Goal: Information Seeking & Learning: Learn about a topic

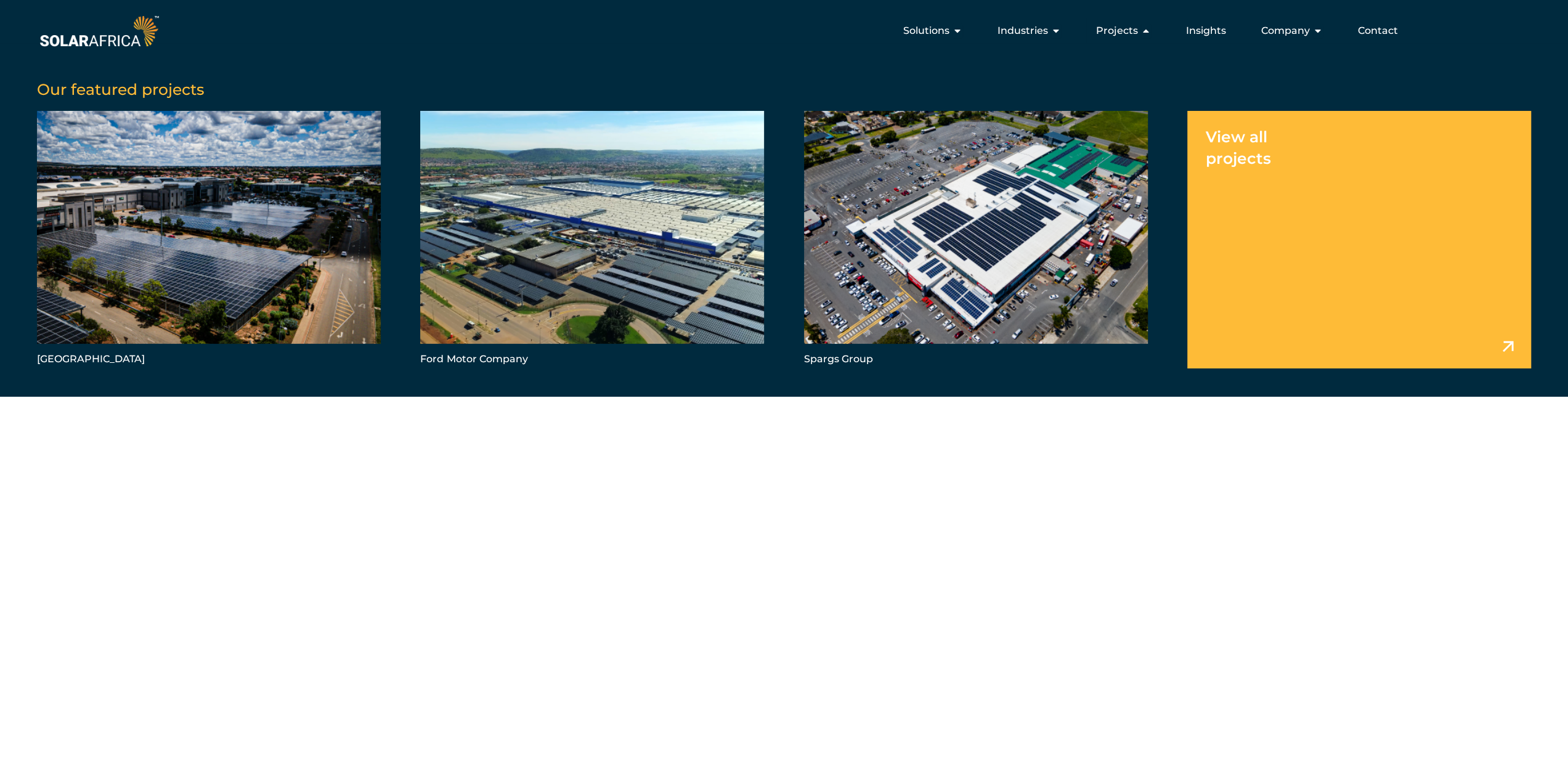
click at [1222, 136] on link "Menu" at bounding box center [1360, 240] width 344 height 258
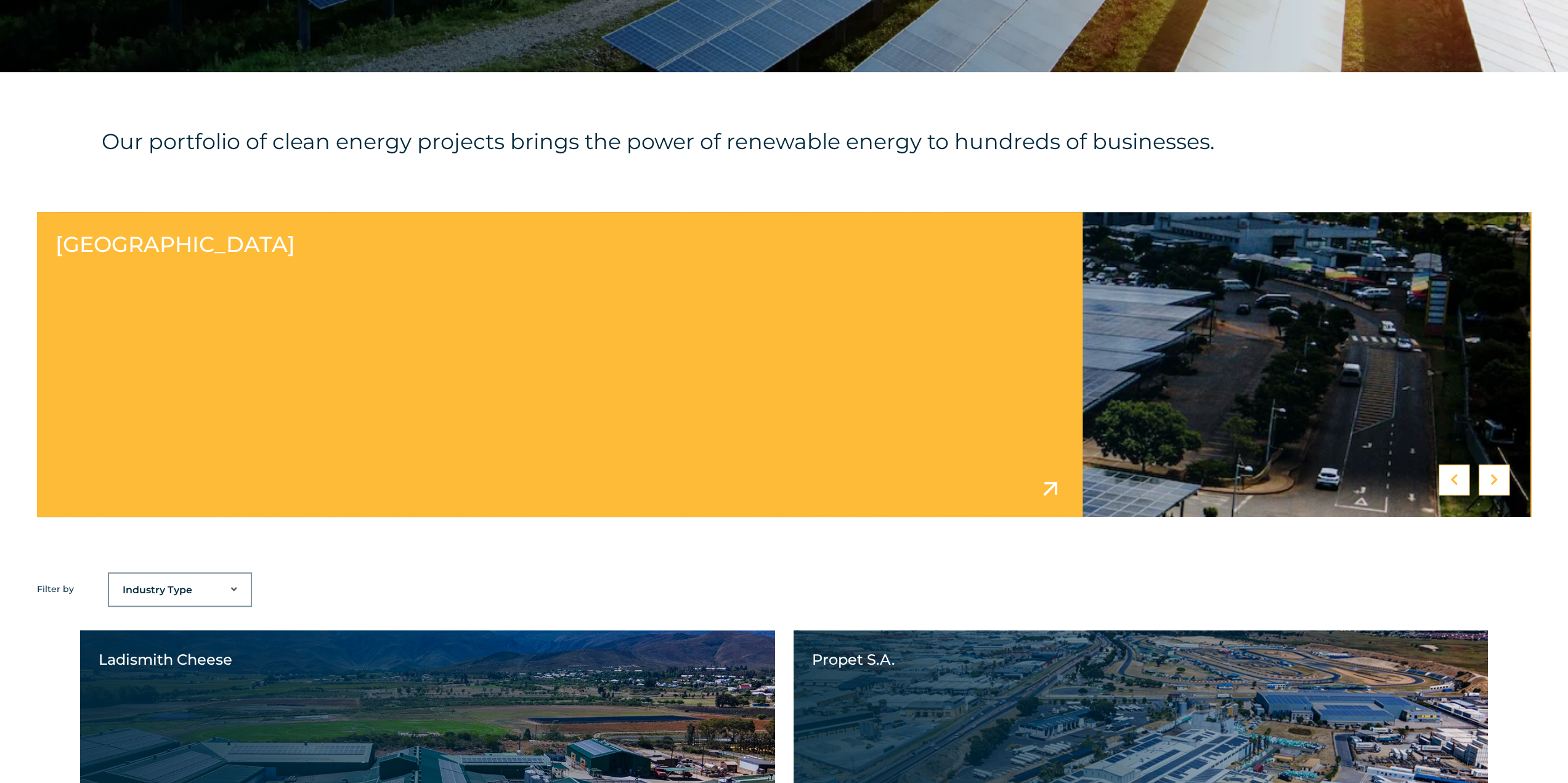
scroll to position [801, 0]
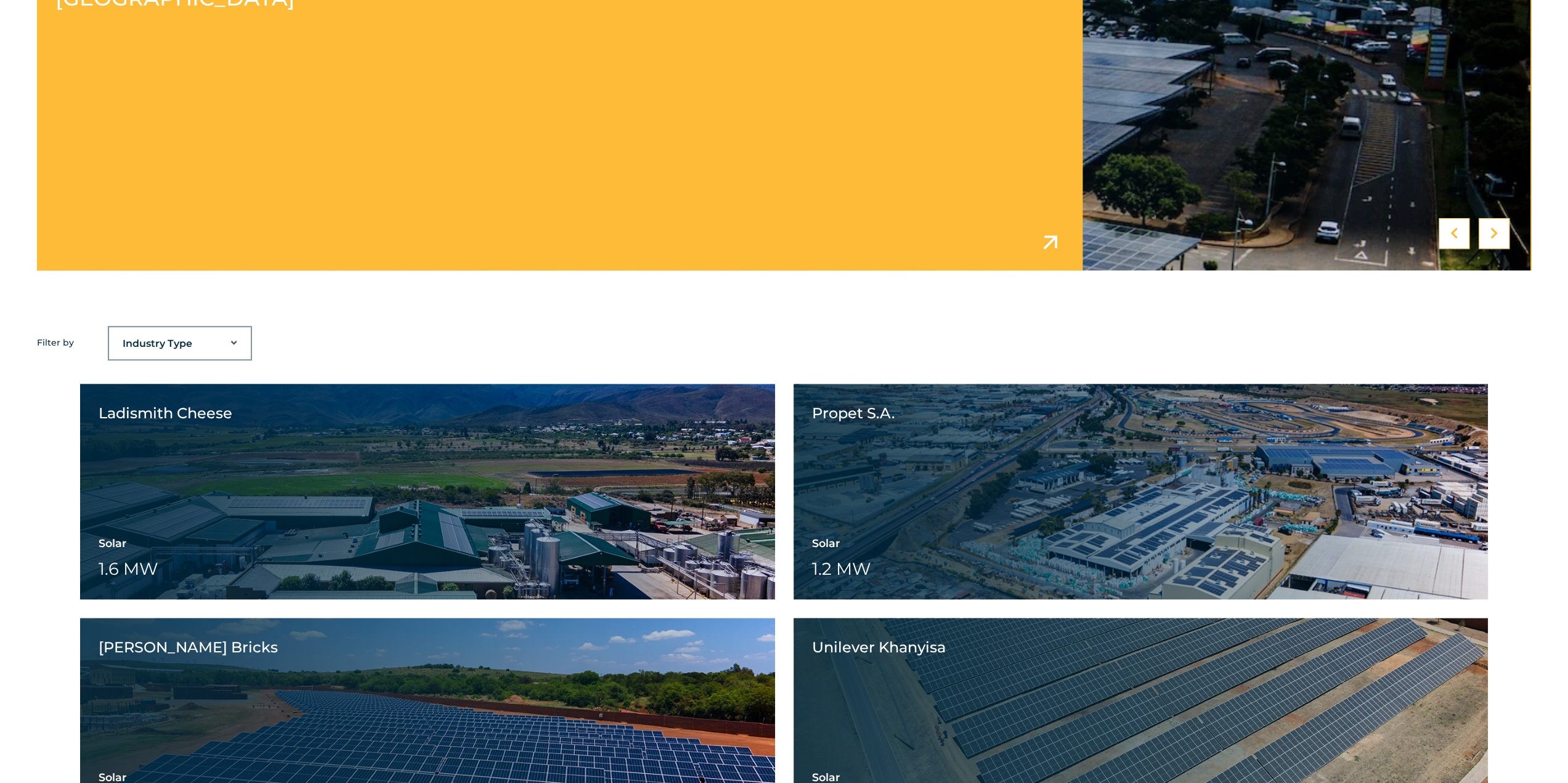
click at [180, 347] on select "Industry Type Agriculture Automotive Corporate Parks FMCG Food Processing Hospi…" at bounding box center [180, 343] width 141 height 25
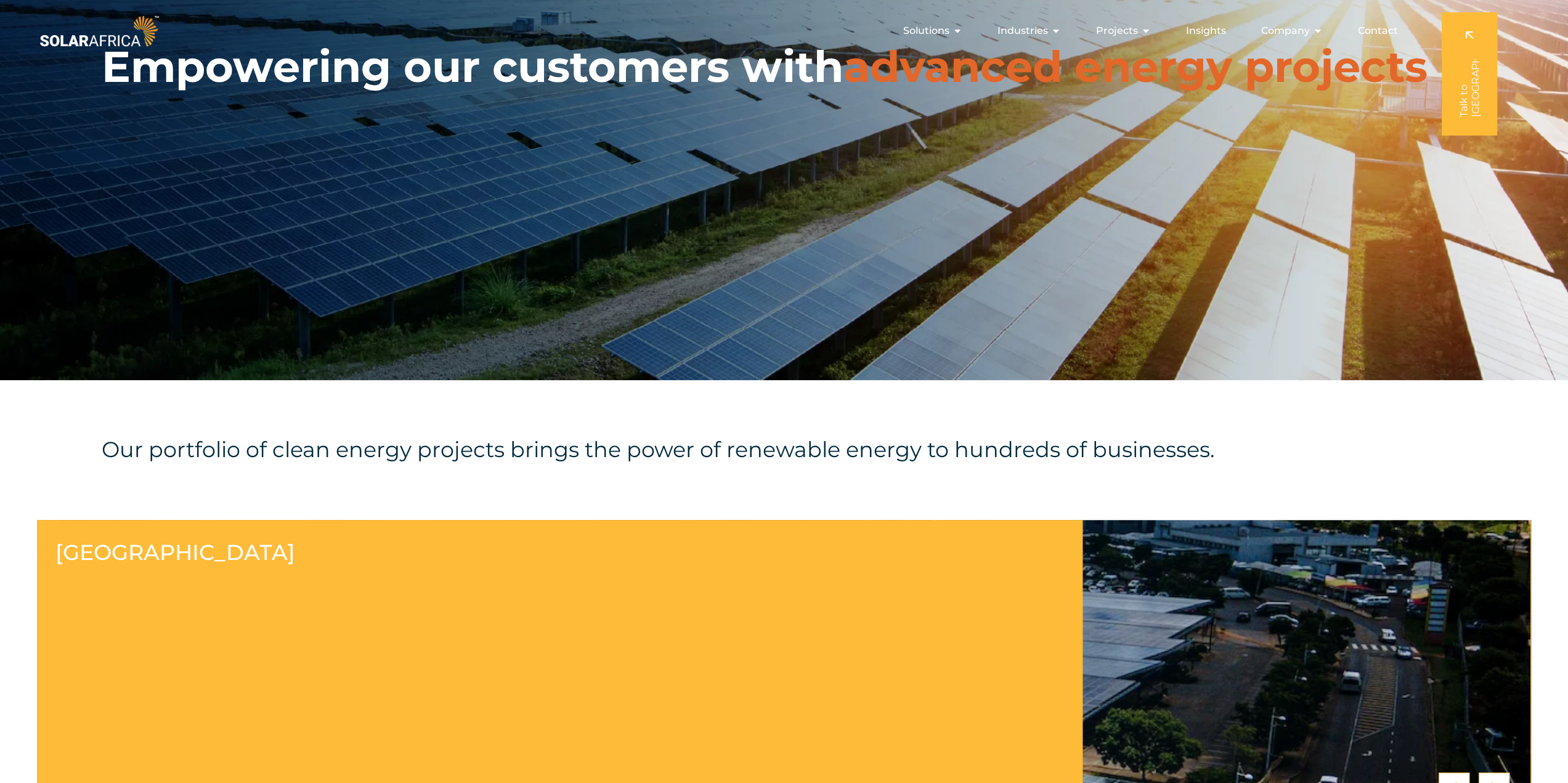
scroll to position [0, 0]
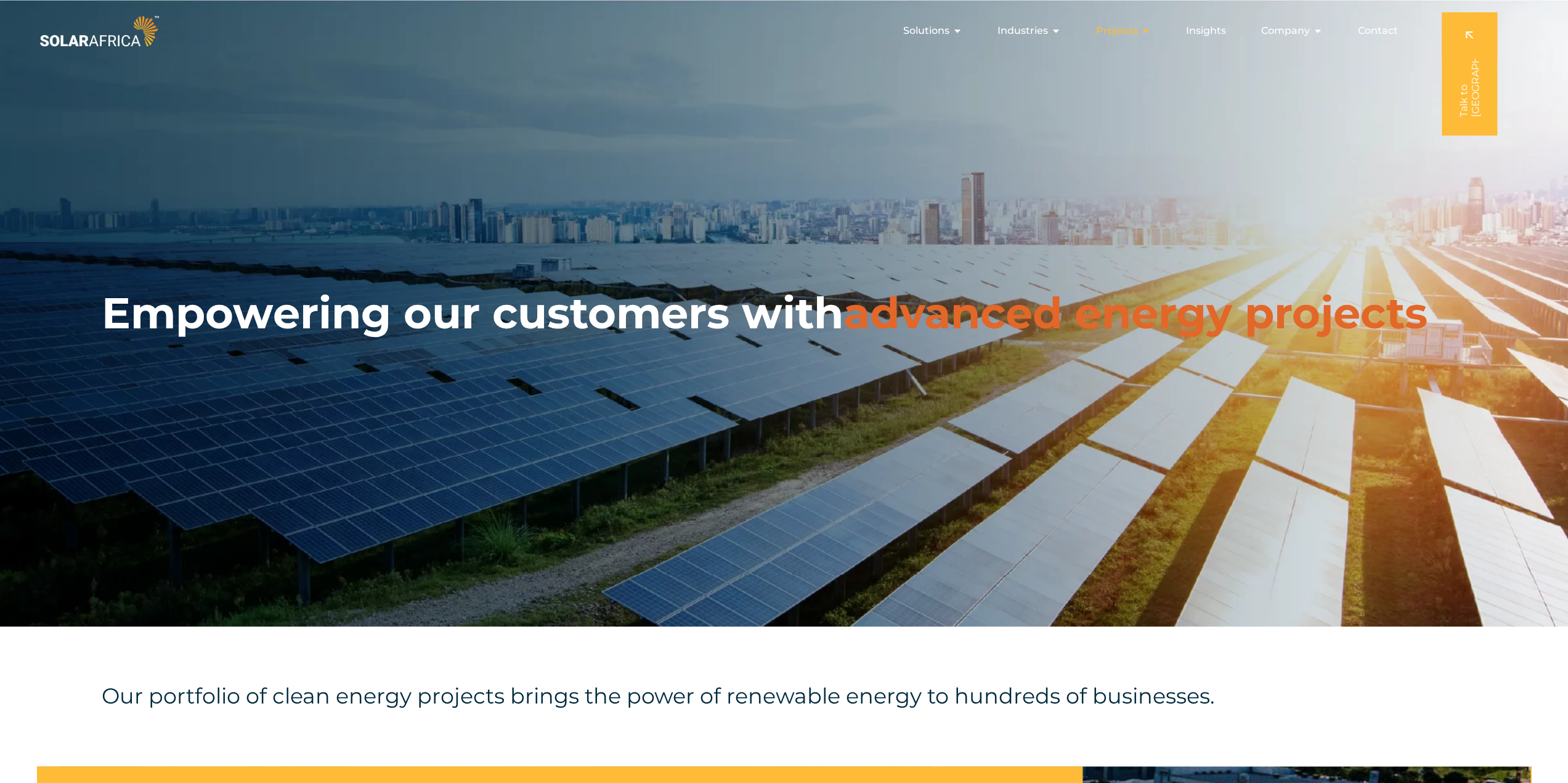
click at [1145, 35] on icon "Menu" at bounding box center [1146, 31] width 10 height 10
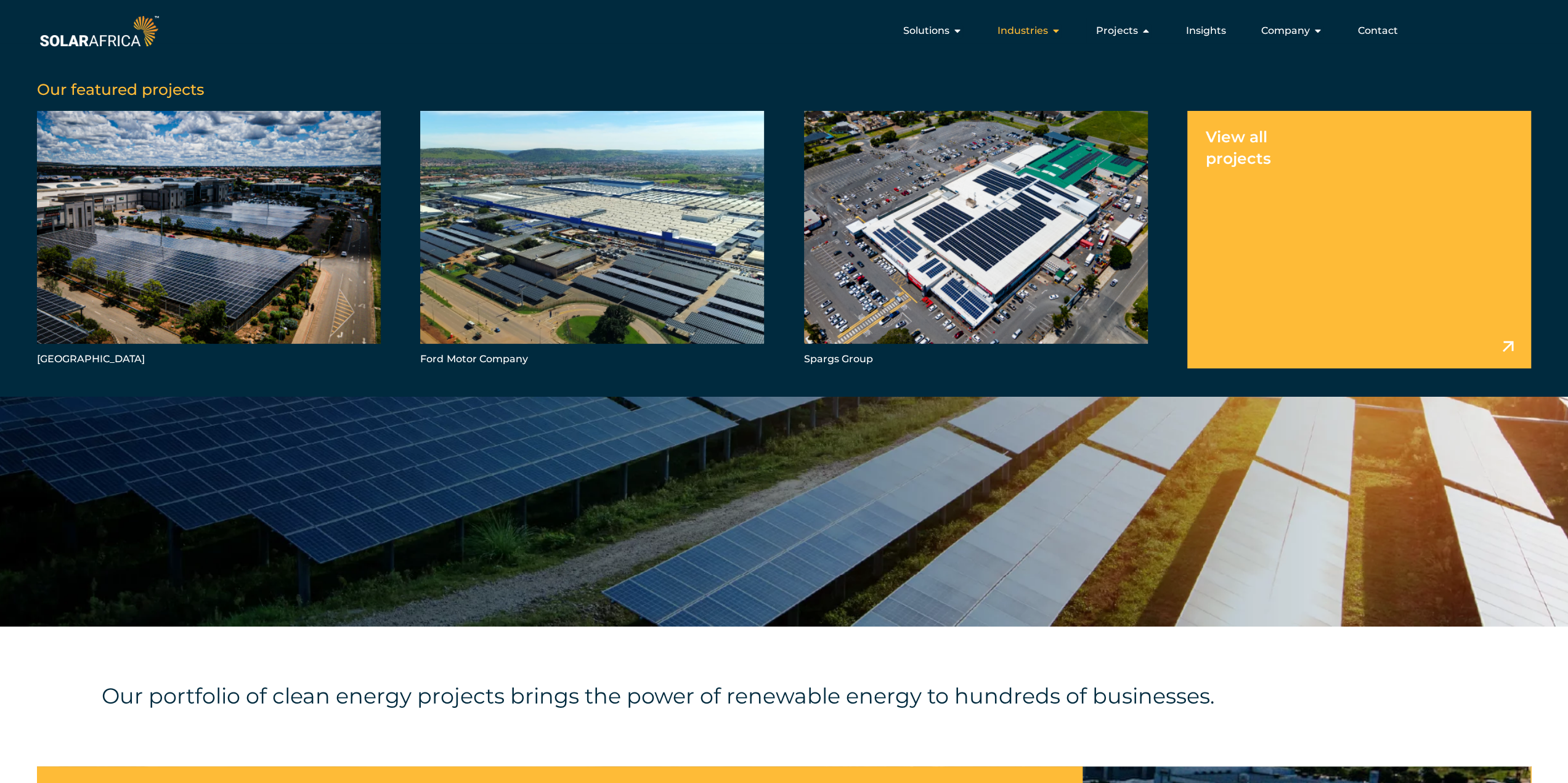
click at [1053, 37] on div "Industries Close Industries Open Industries" at bounding box center [1030, 31] width 84 height 25
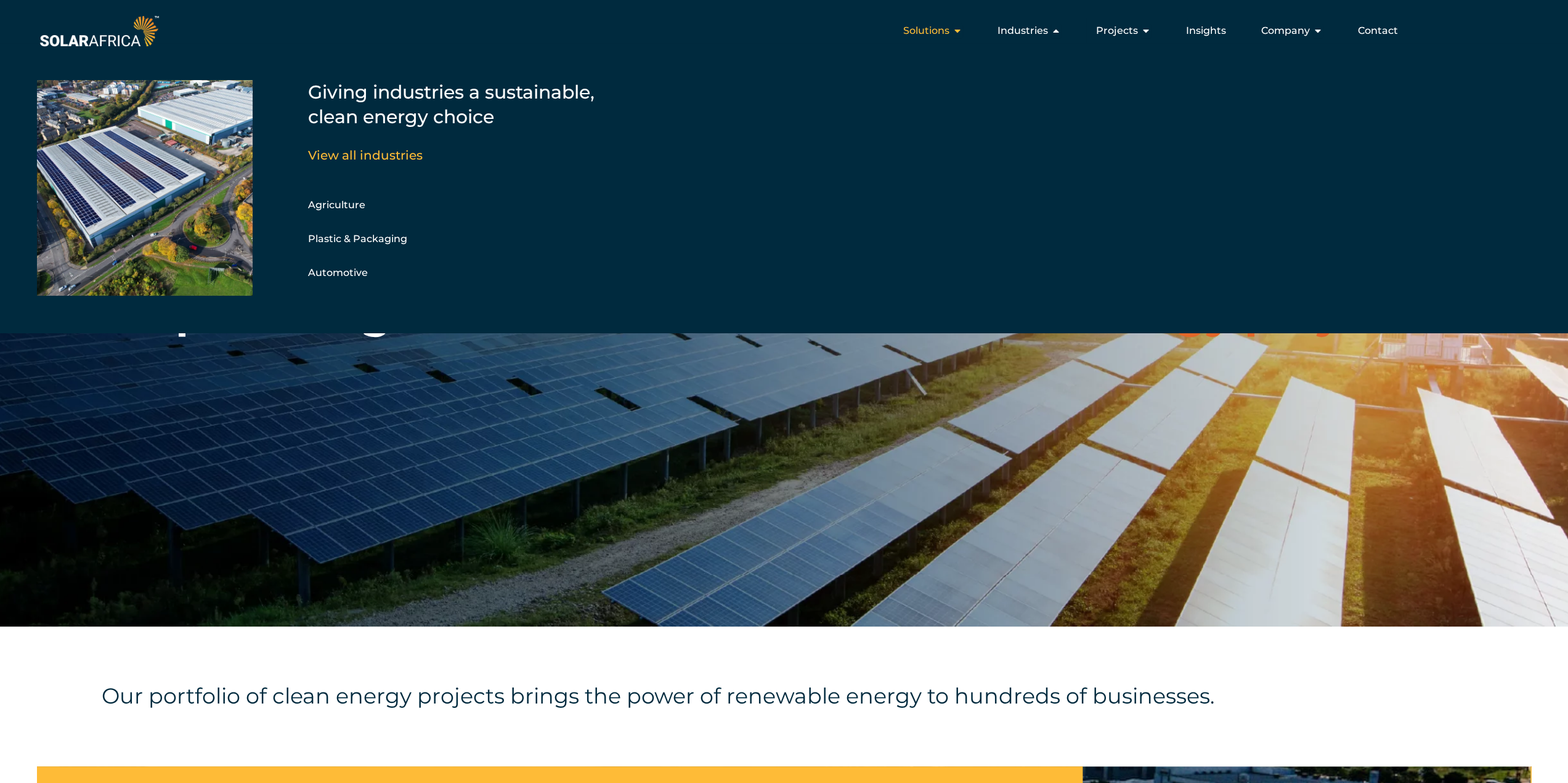
click at [955, 40] on div "Solutions Close Solutions Open Solutions" at bounding box center [932, 31] width 79 height 25
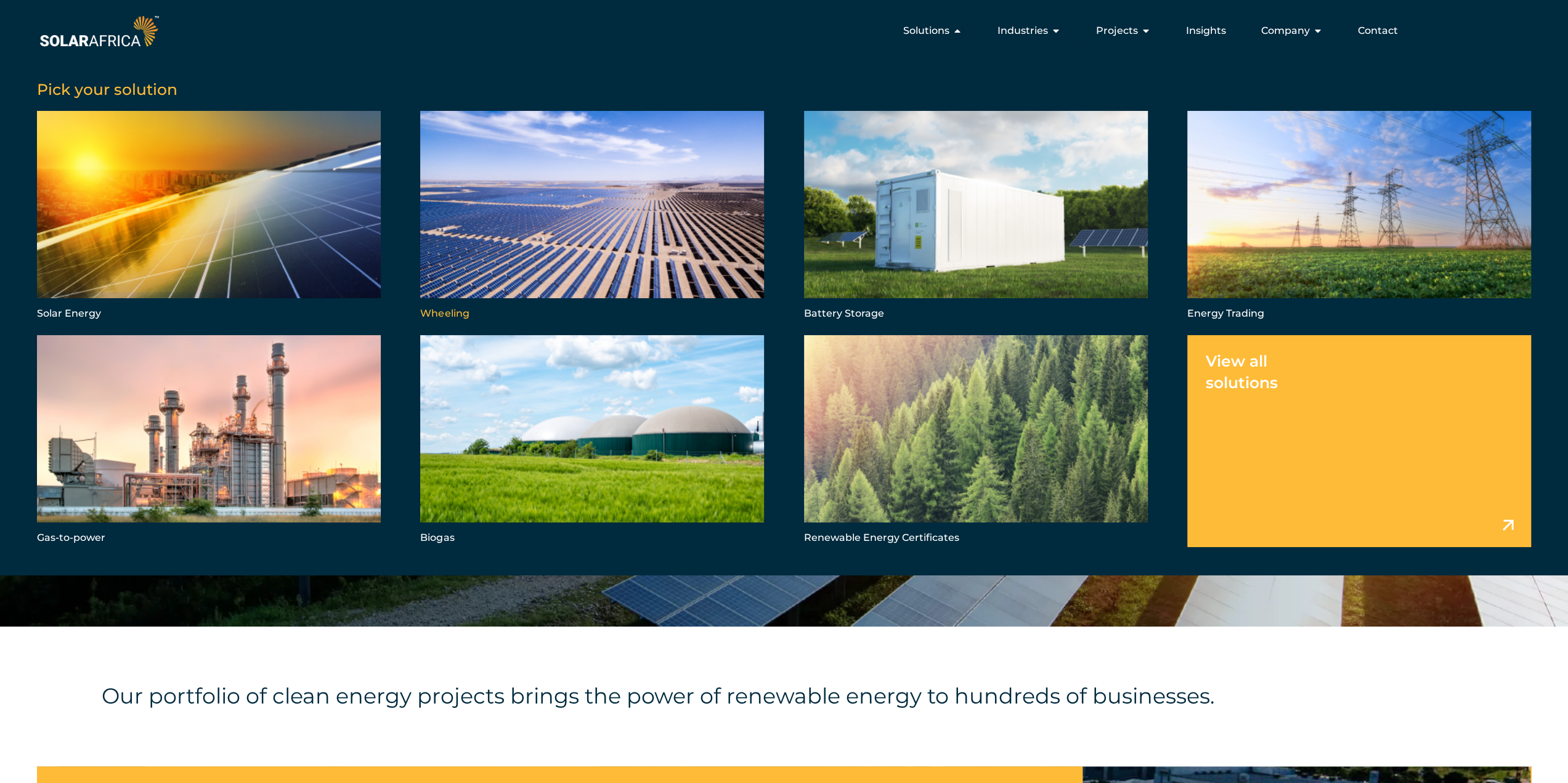
click at [585, 257] on link "Menu" at bounding box center [592, 217] width 344 height 212
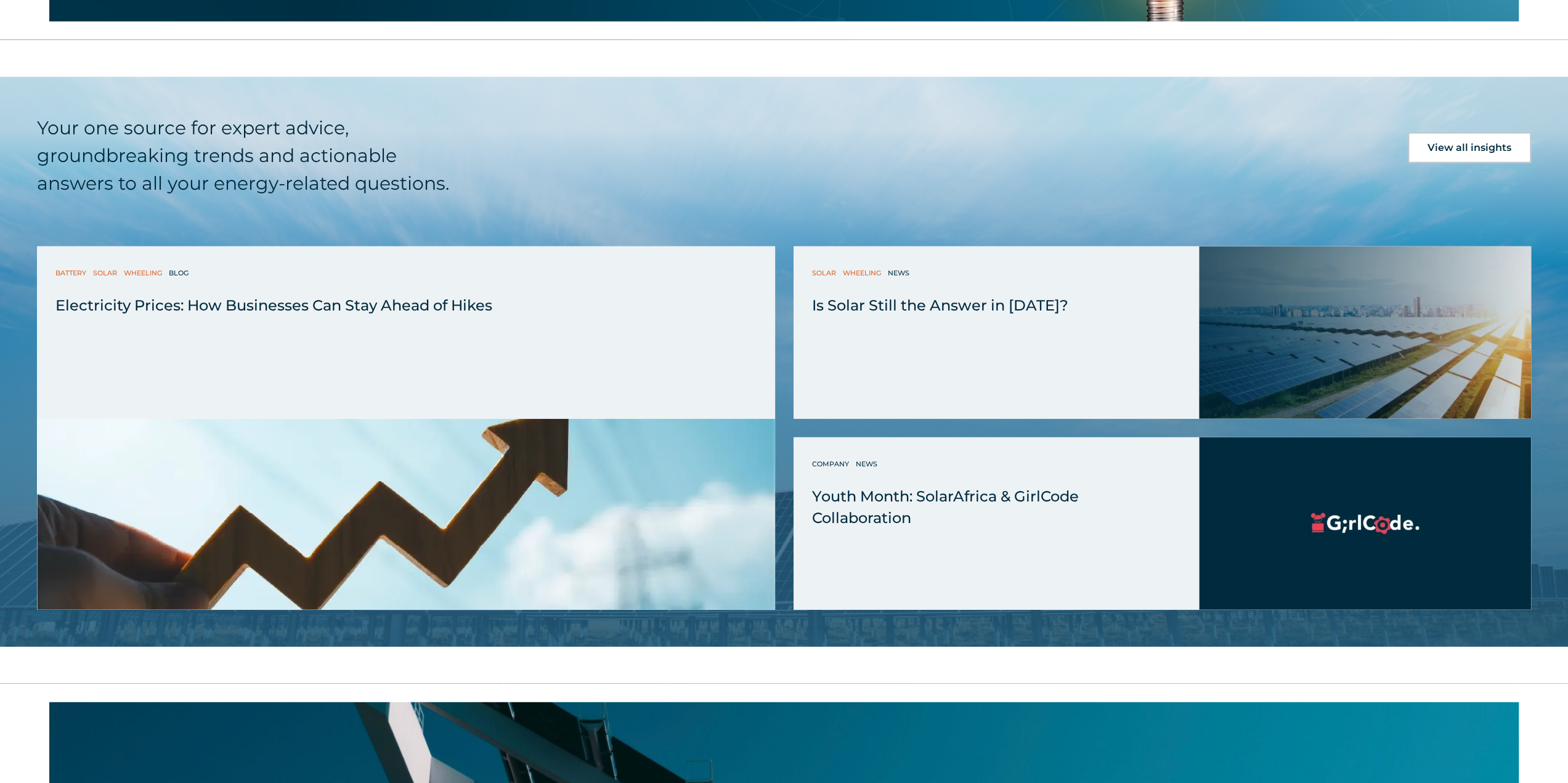
scroll to position [3451, 0]
